Goal: Task Accomplishment & Management: Complete application form

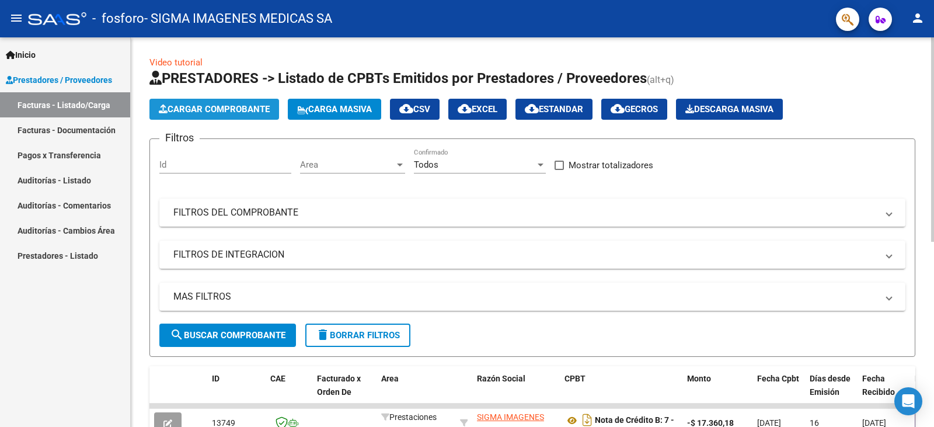
click at [224, 110] on span "Cargar Comprobante" at bounding box center [214, 109] width 111 height 11
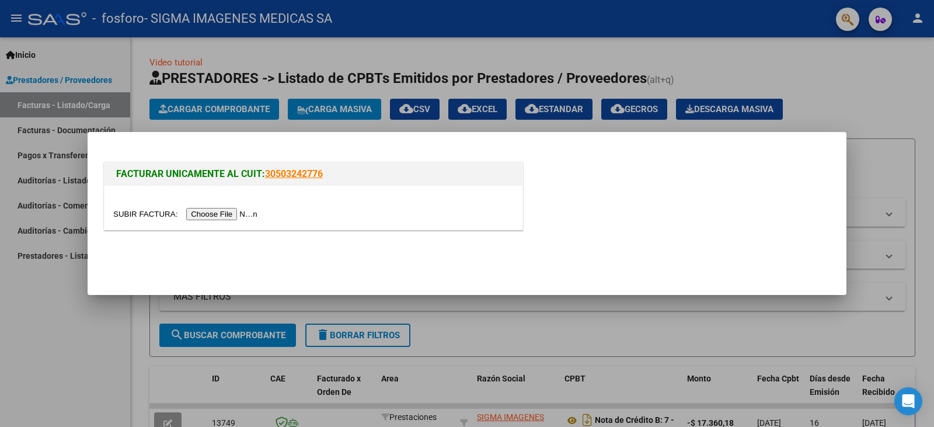
click at [246, 211] on input "file" at bounding box center [187, 214] width 148 height 12
click at [244, 214] on input "file" at bounding box center [187, 214] width 148 height 12
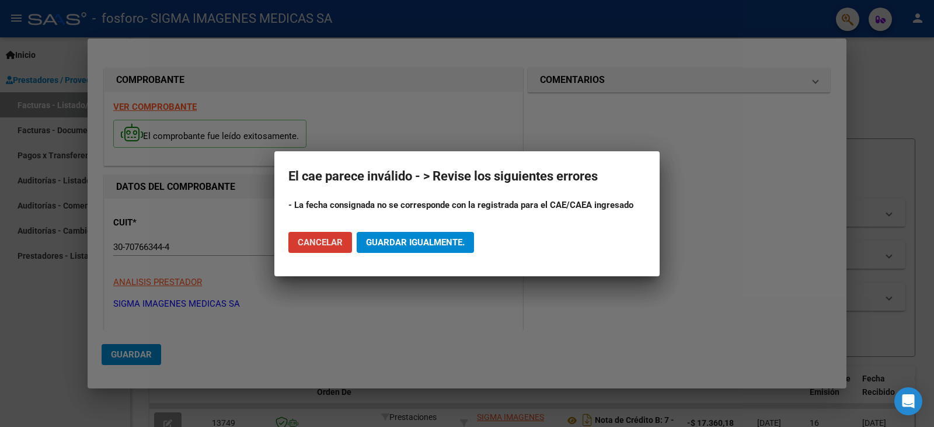
click at [373, 240] on span "Guardar igualmente." at bounding box center [415, 242] width 99 height 11
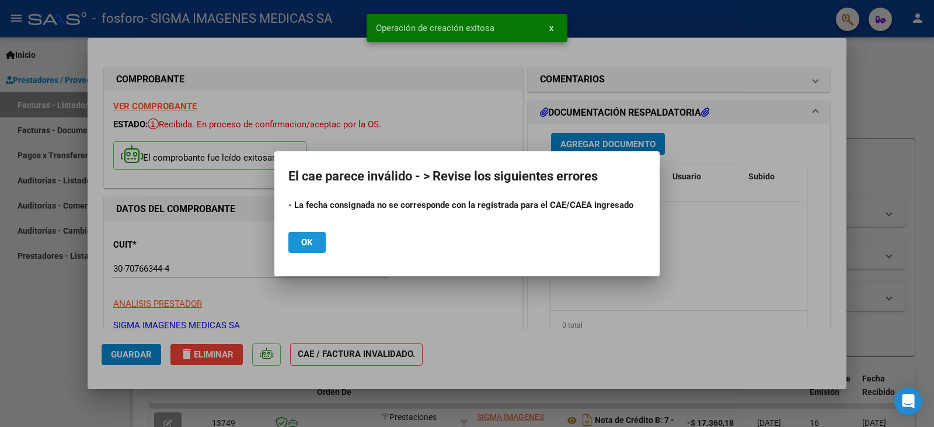
click at [298, 238] on button "Ok" at bounding box center [306, 242] width 37 height 21
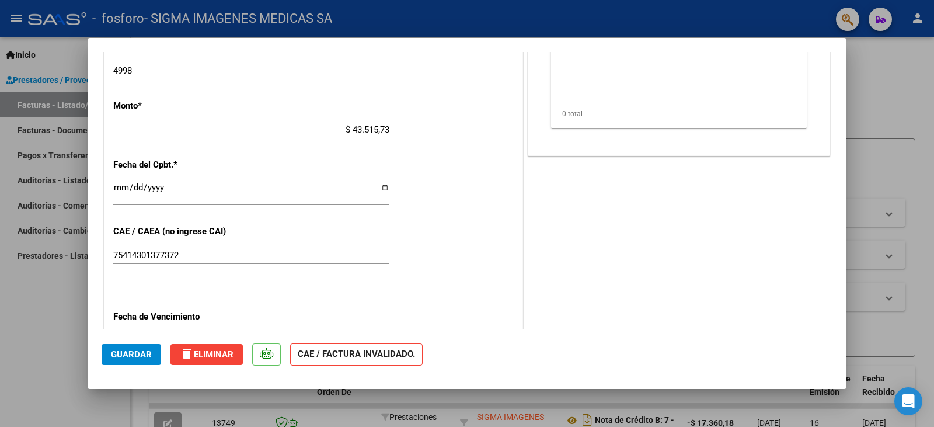
scroll to position [525, 0]
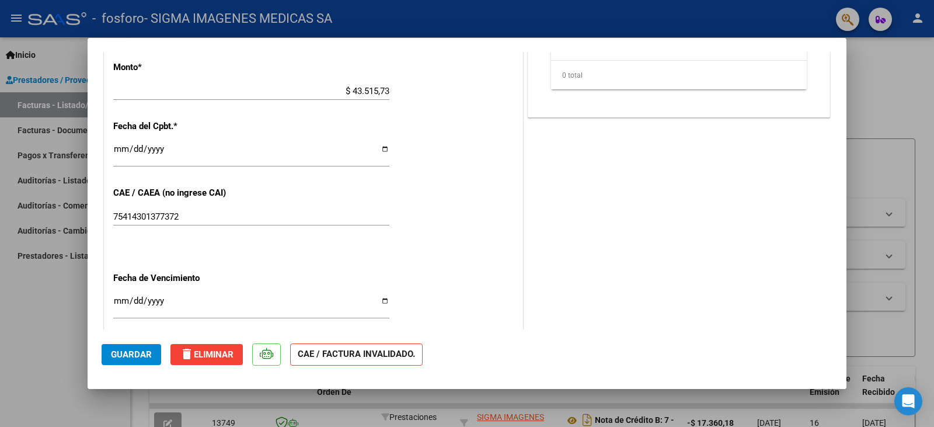
click at [381, 148] on input "[DATE]" at bounding box center [251, 153] width 276 height 19
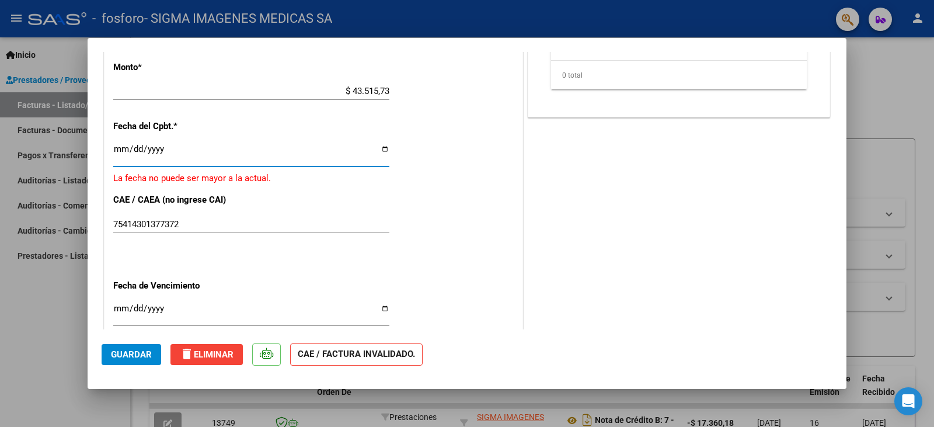
type input "[DATE]"
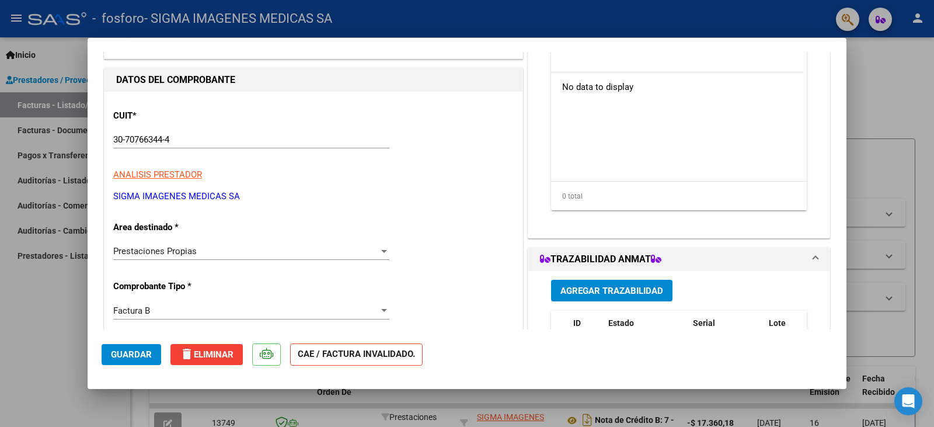
scroll to position [0, 0]
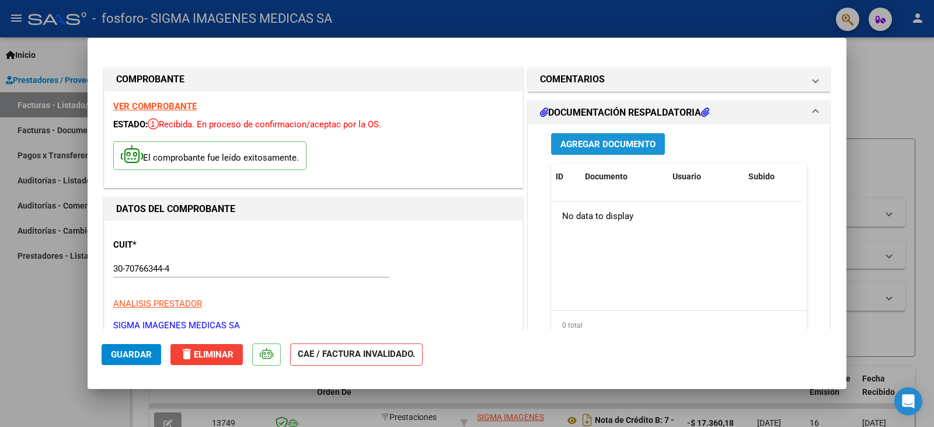
click at [579, 148] on span "Agregar Documento" at bounding box center [608, 144] width 95 height 11
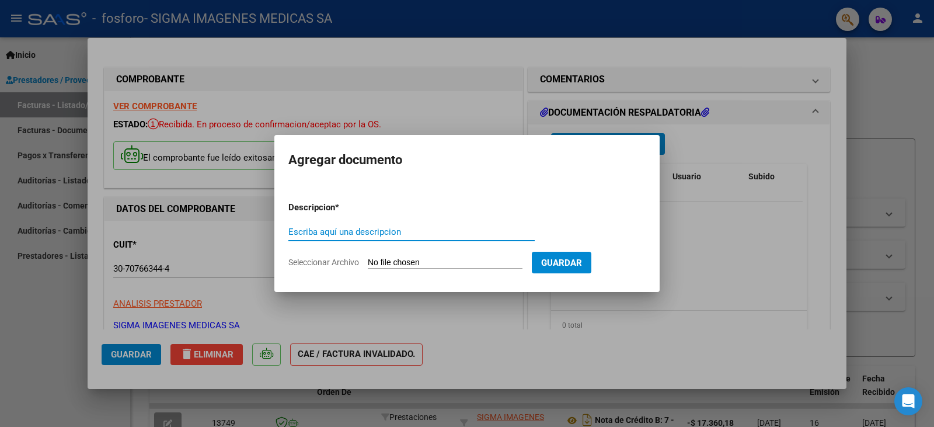
click at [360, 227] on input "Escriba aquí una descripcion" at bounding box center [411, 232] width 246 height 11
type input "d"
type input "DETALLE DE PRESTACIONES"
click at [445, 261] on input "Seleccionar Archivo" at bounding box center [445, 262] width 155 height 11
type input "C:\fakepath\DETALLE DE PRESTACIONES.pdf"
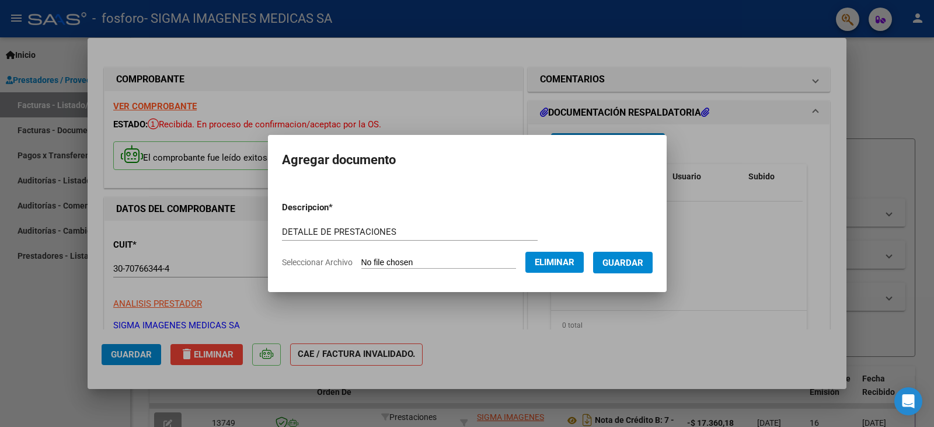
click at [632, 264] on span "Guardar" at bounding box center [623, 262] width 41 height 11
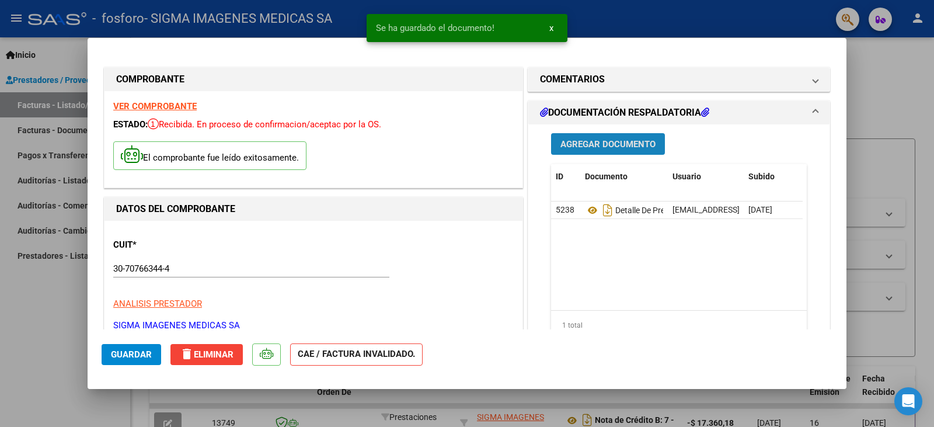
click at [598, 147] on span "Agregar Documento" at bounding box center [608, 144] width 95 height 11
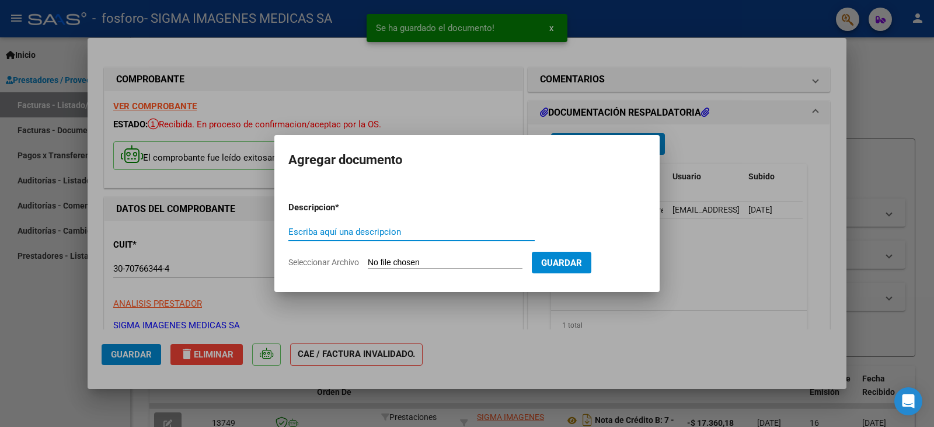
click at [408, 264] on input "Seleccionar Archivo" at bounding box center [445, 262] width 155 height 11
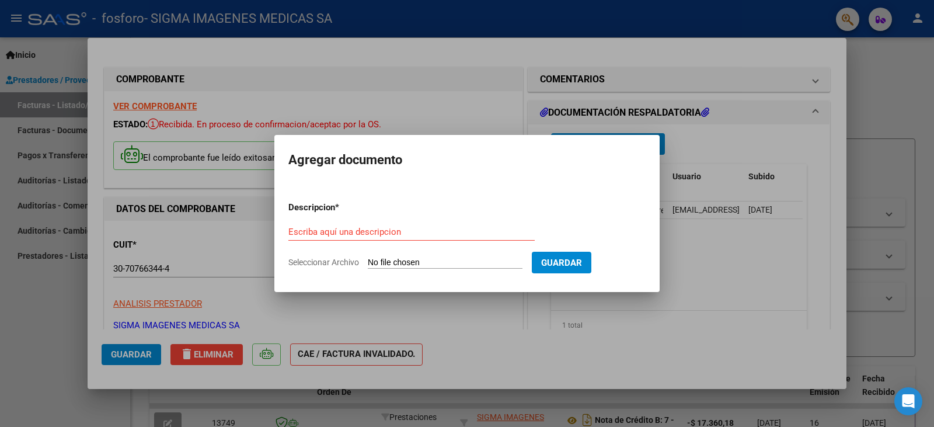
type input "C:\fakepath\SOPORTE DE PRESTACIONES.pdf"
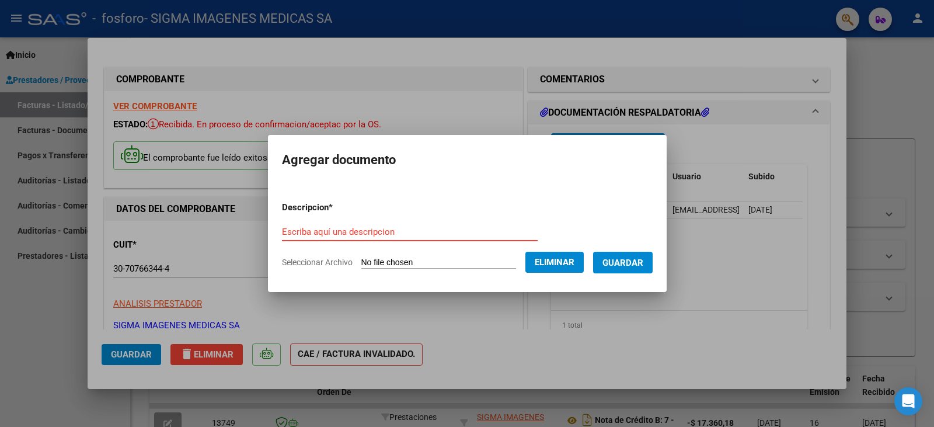
click at [391, 227] on input "Escriba aquí una descripcion" at bounding box center [410, 232] width 256 height 11
type input "SOPORTE DE PRESTACIONES"
click at [631, 264] on span "Guardar" at bounding box center [623, 262] width 41 height 11
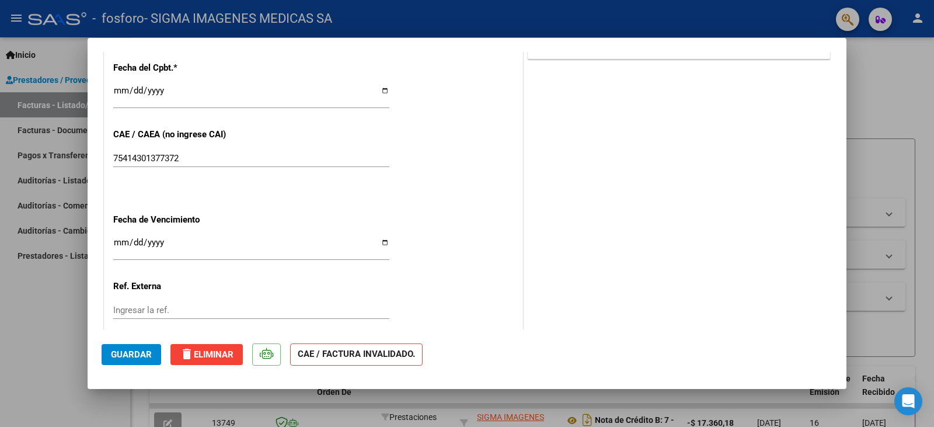
scroll to position [655, 0]
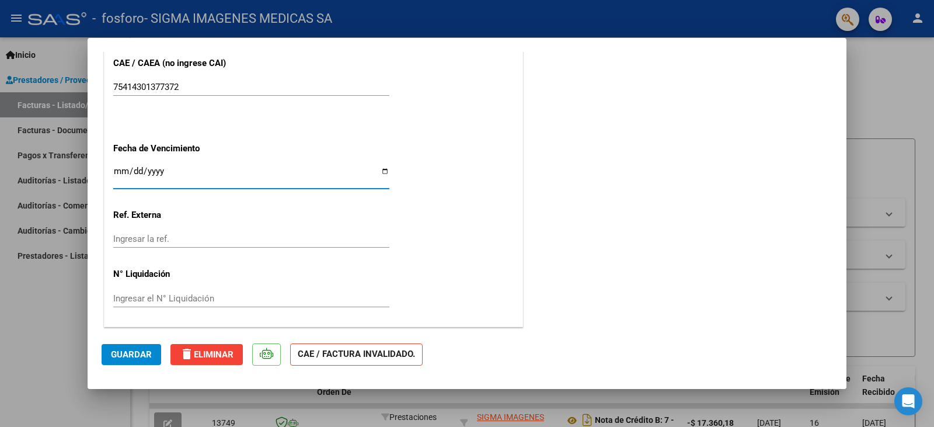
click at [380, 172] on input "Ingresar la fecha" at bounding box center [251, 175] width 276 height 19
type input "[DATE]"
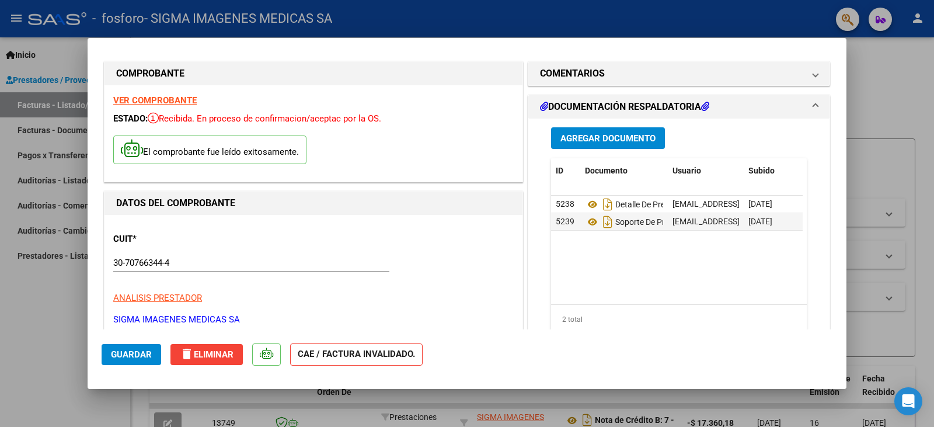
scroll to position [0, 0]
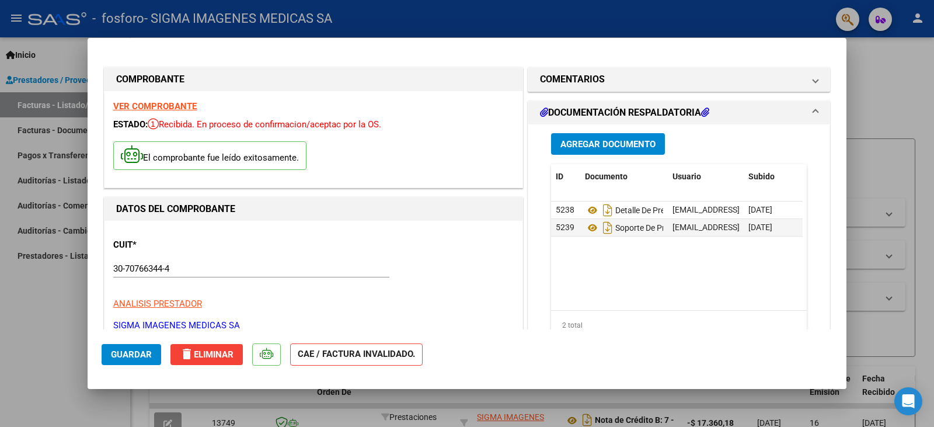
click at [140, 356] on span "Guardar" at bounding box center [131, 354] width 41 height 11
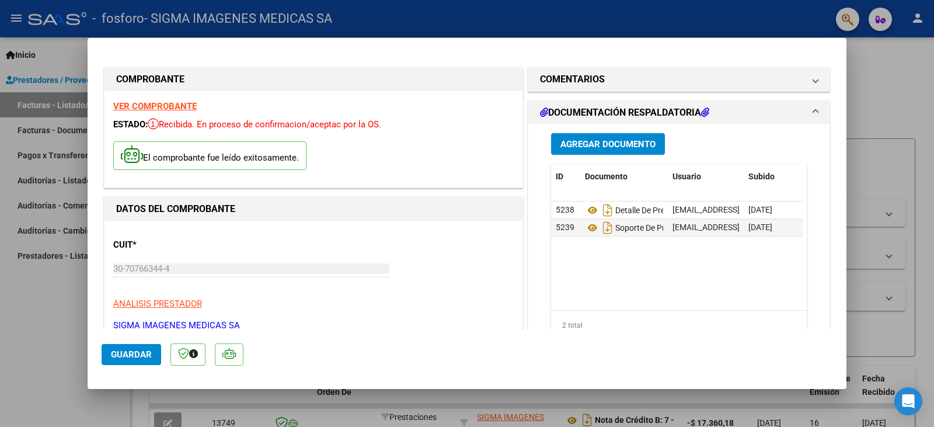
click at [900, 96] on div at bounding box center [467, 213] width 934 height 427
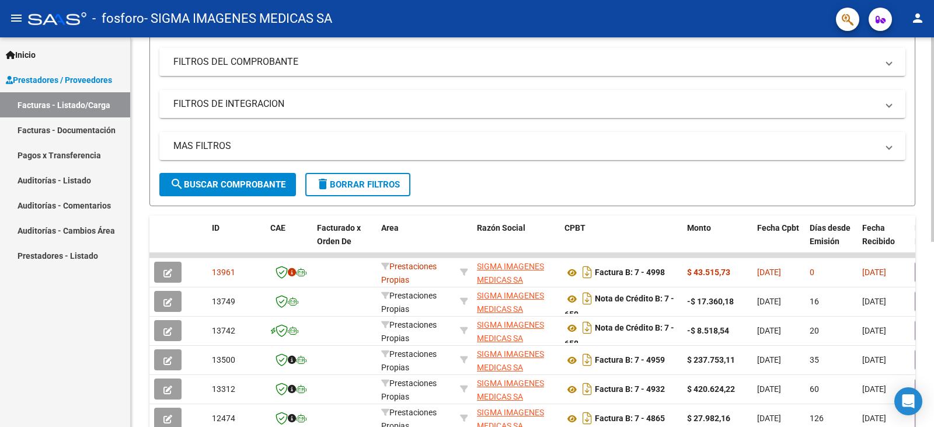
scroll to position [175, 0]
